Goal: Transaction & Acquisition: Book appointment/travel/reservation

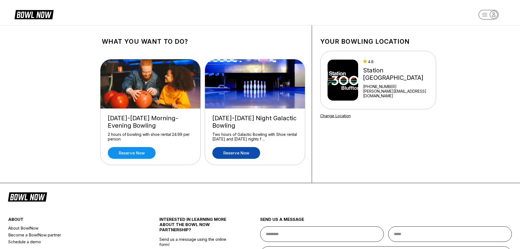
click at [237, 153] on link "Reserve now" at bounding box center [236, 153] width 48 height 12
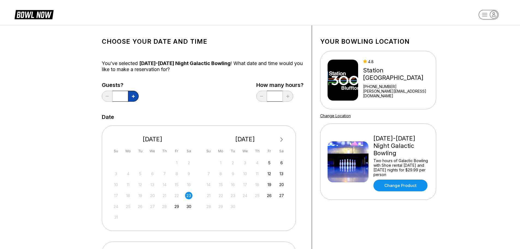
click at [138, 97] on button at bounding box center [133, 96] width 11 height 11
click at [137, 97] on button at bounding box center [133, 96] width 11 height 11
type input "*"
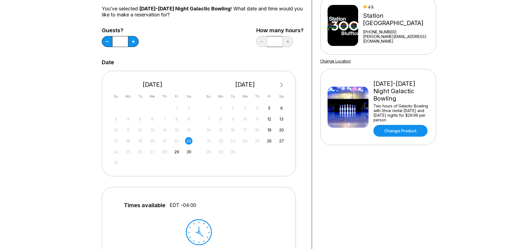
scroll to position [191, 0]
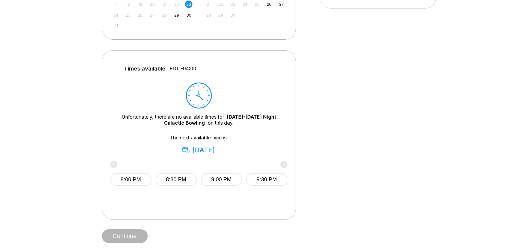
click at [284, 164] on div "8:00 PM 8:30 PM 9:00 PM 9:30 PM" at bounding box center [198, 178] width 177 height 33
click at [272, 179] on button "9:30 PM" at bounding box center [266, 179] width 41 height 13
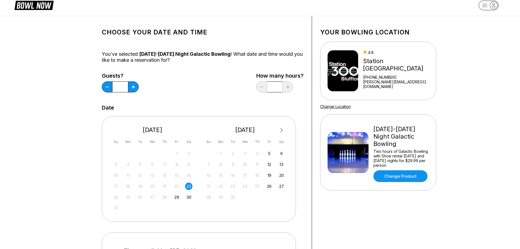
scroll to position [0, 0]
